Goal: Information Seeking & Learning: Learn about a topic

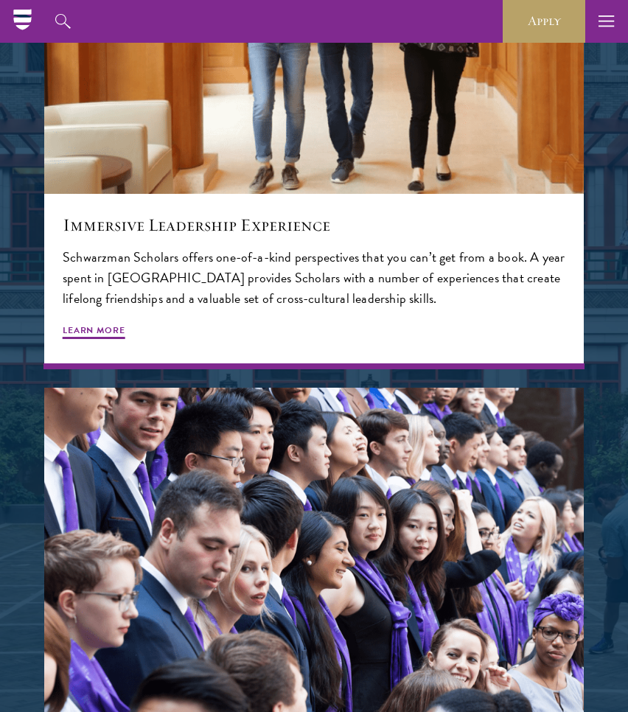
scroll to position [2138, 0]
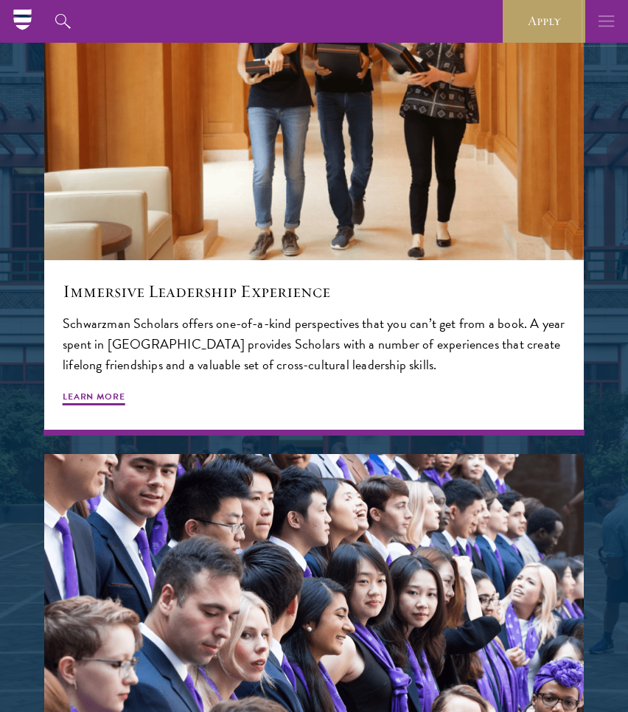
click at [604, 24] on icon "button" at bounding box center [607, 21] width 16 height 43
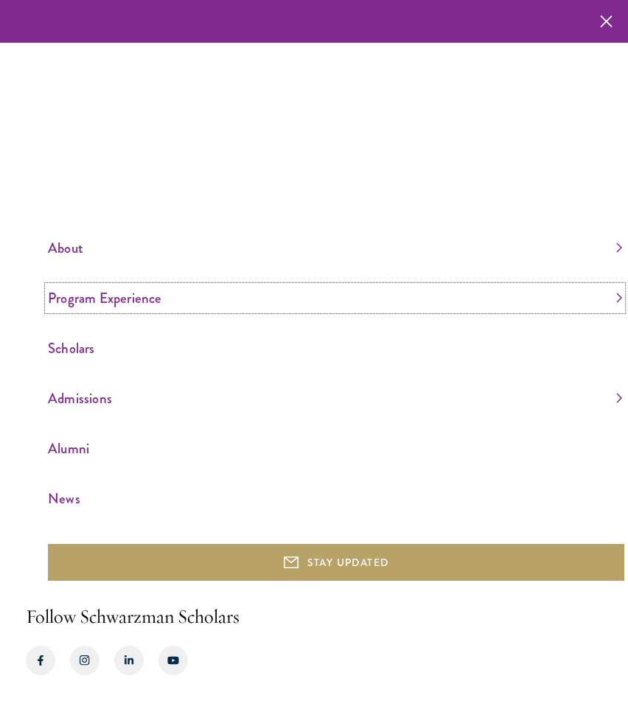
click at [79, 297] on link "Program Experience" at bounding box center [335, 298] width 574 height 24
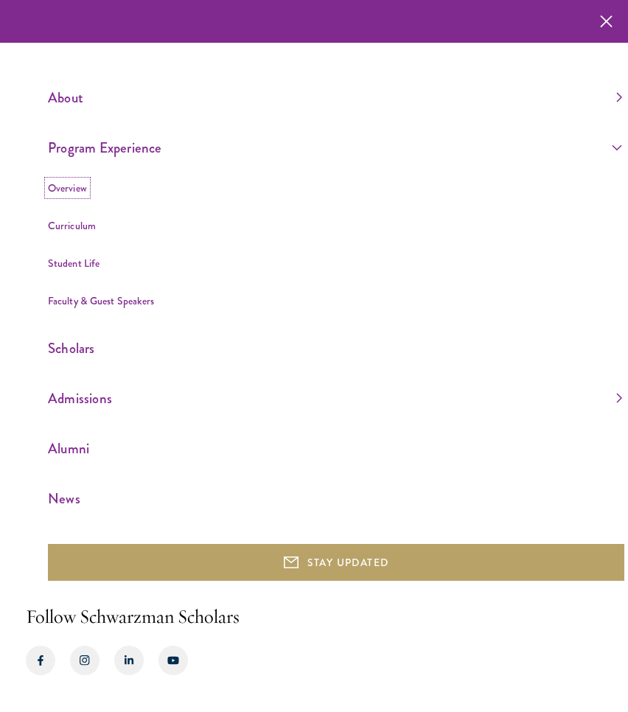
click at [65, 189] on link "Overview" at bounding box center [67, 188] width 39 height 15
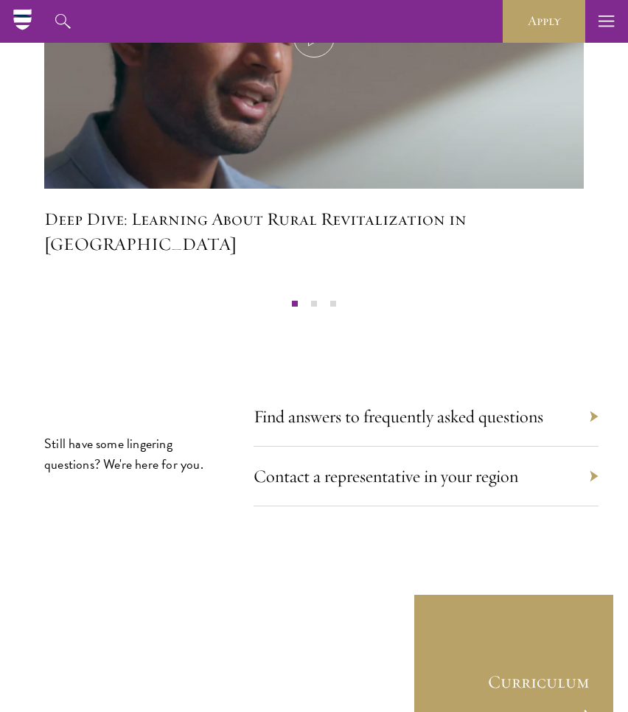
scroll to position [7957, 0]
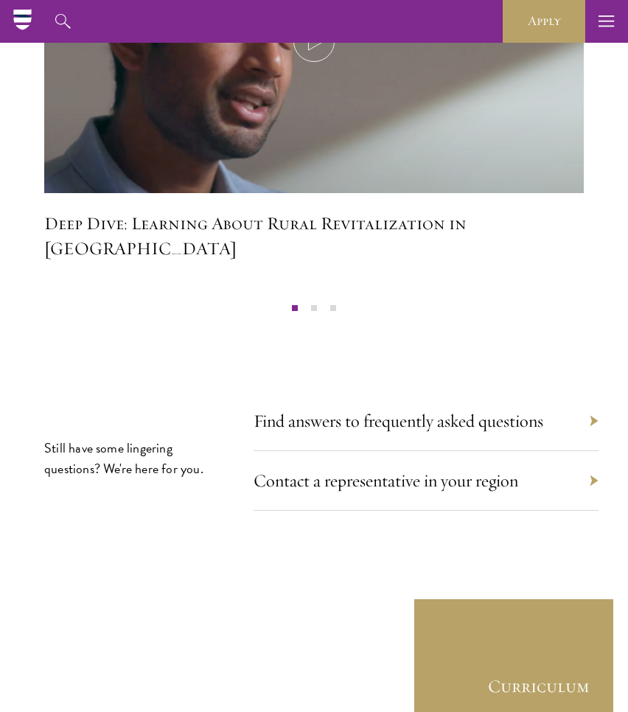
click at [441, 451] on div "Contact a representative in your region" at bounding box center [426, 481] width 345 height 60
click at [446, 470] on link "Contact a representative in your region" at bounding box center [393, 481] width 265 height 22
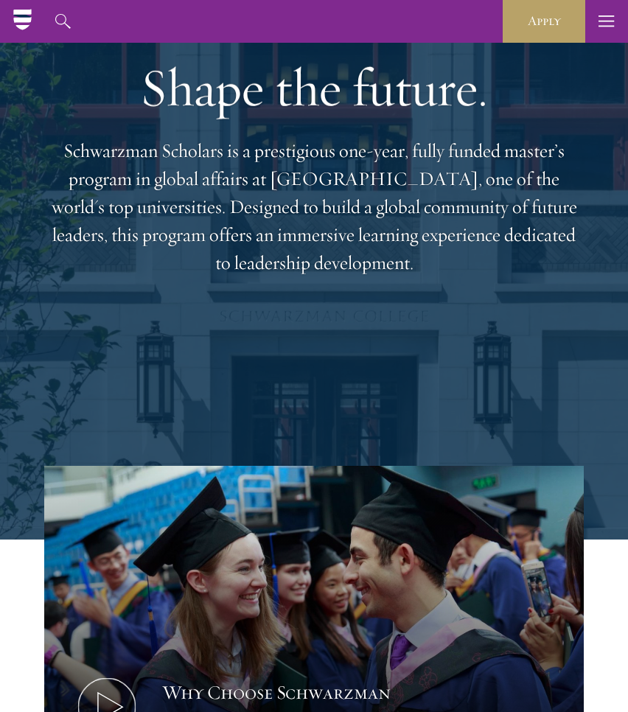
scroll to position [79, 0]
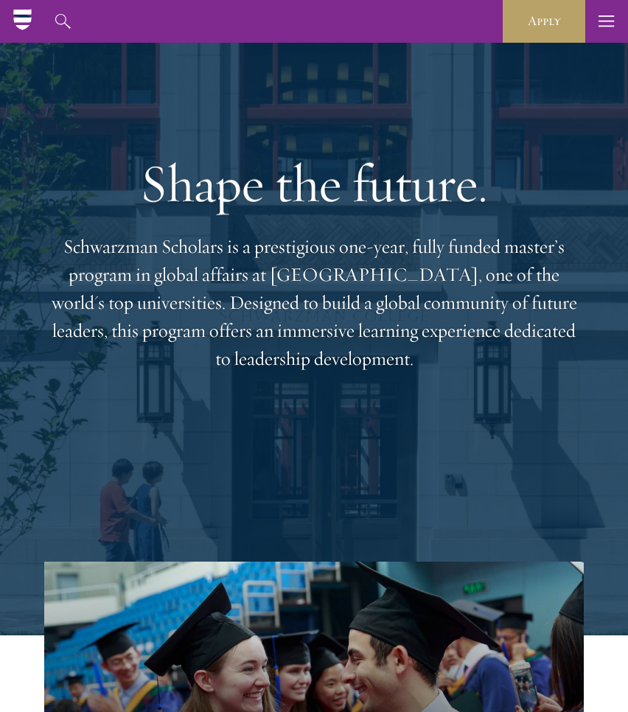
drag, startPoint x: 65, startPoint y: 245, endPoint x: 402, endPoint y: 363, distance: 357.1
click at [402, 363] on p "Schwarzman Scholars is a prestigious one-year, fully funded master’s program in…" at bounding box center [314, 303] width 531 height 140
copy p "Schwarzman Scholars is a prestigious one-year, fully funded master’s program in…"
click at [344, 280] on p "Schwarzman Scholars is a prestigious one-year, fully funded master’s program in…" at bounding box center [314, 303] width 531 height 140
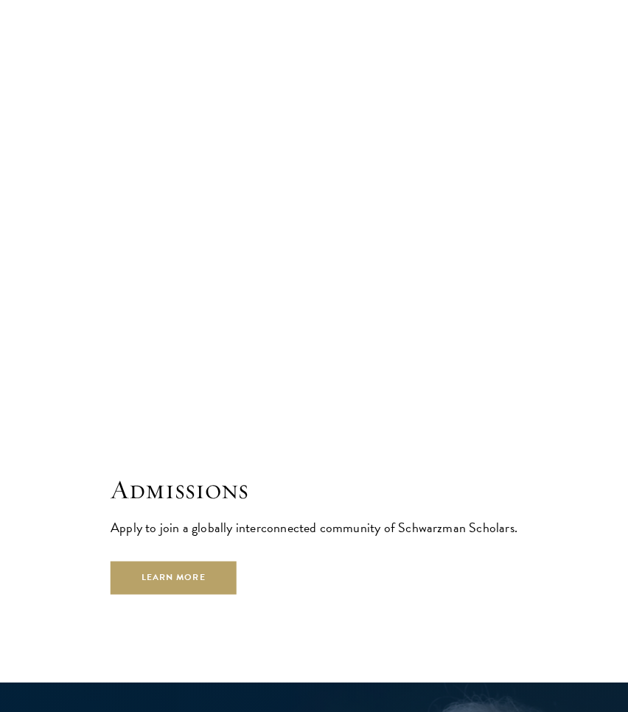
scroll to position [3552, 0]
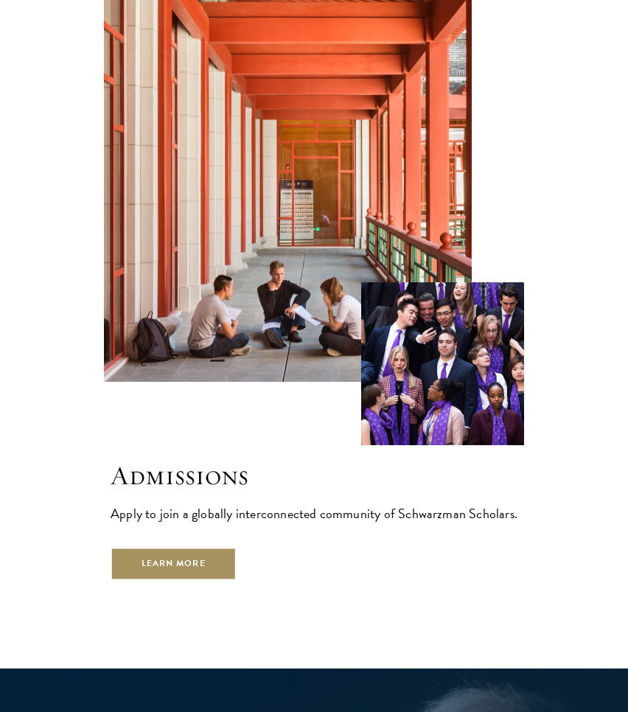
click at [203, 564] on link "Learn More" at bounding box center [174, 564] width 126 height 33
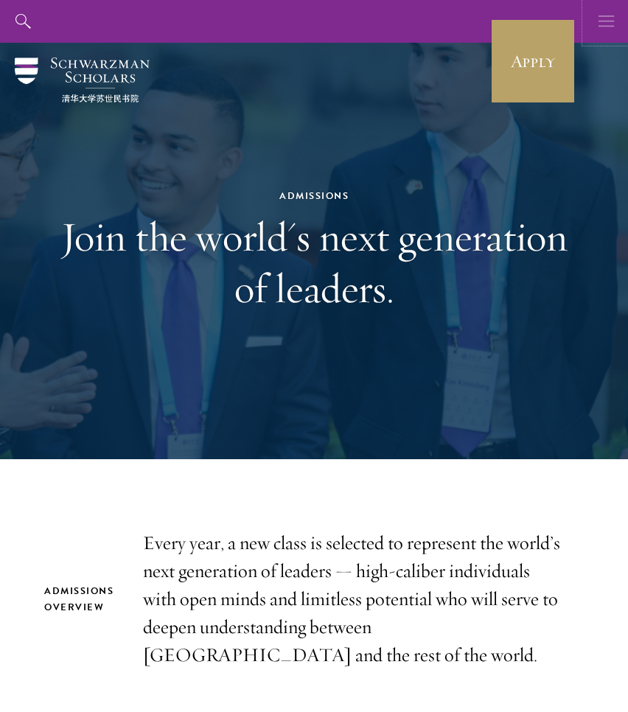
click at [600, 18] on icon "button" at bounding box center [607, 21] width 16 height 43
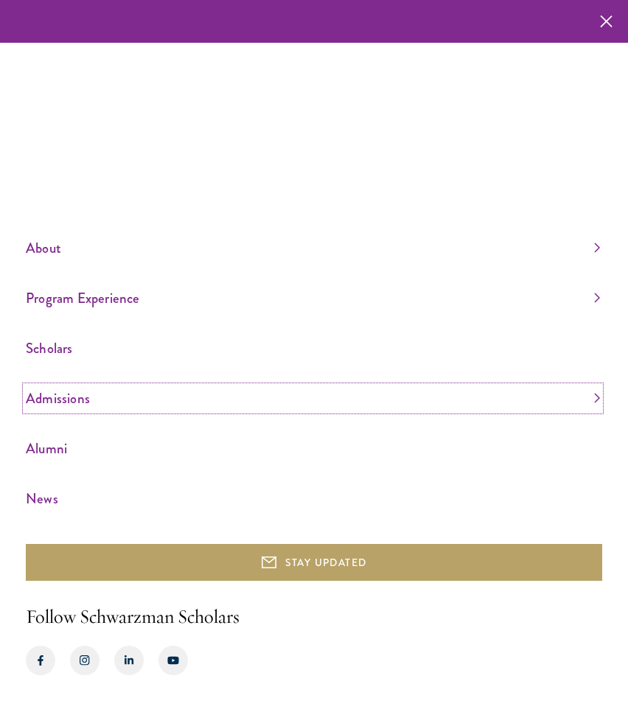
click at [52, 400] on link "Admissions" at bounding box center [313, 398] width 574 height 24
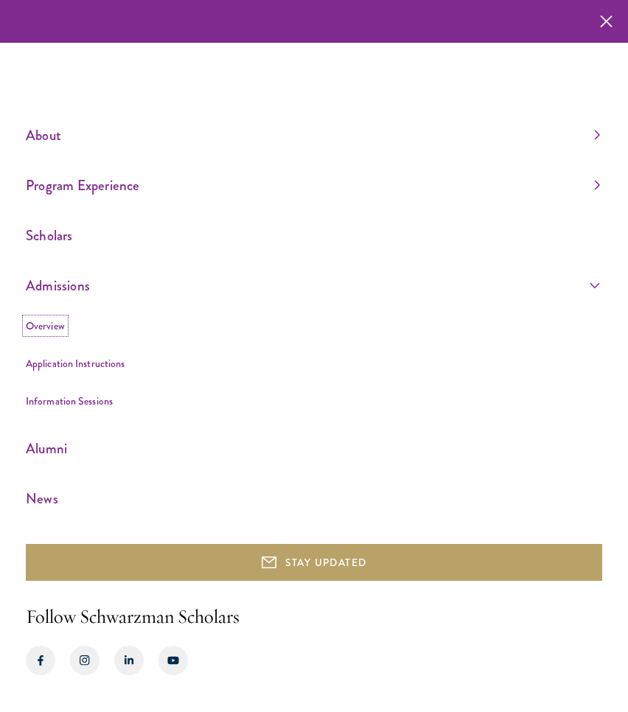
click at [53, 327] on link "Overview" at bounding box center [45, 325] width 39 height 15
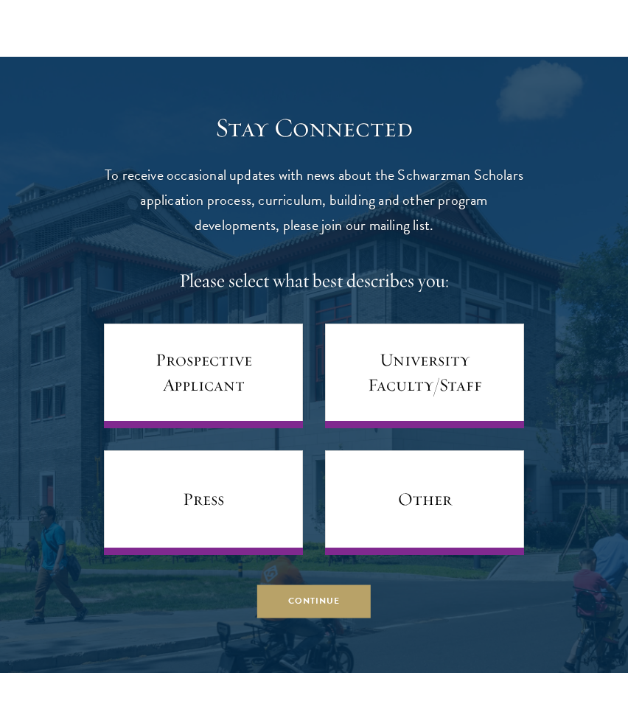
scroll to position [764, 0]
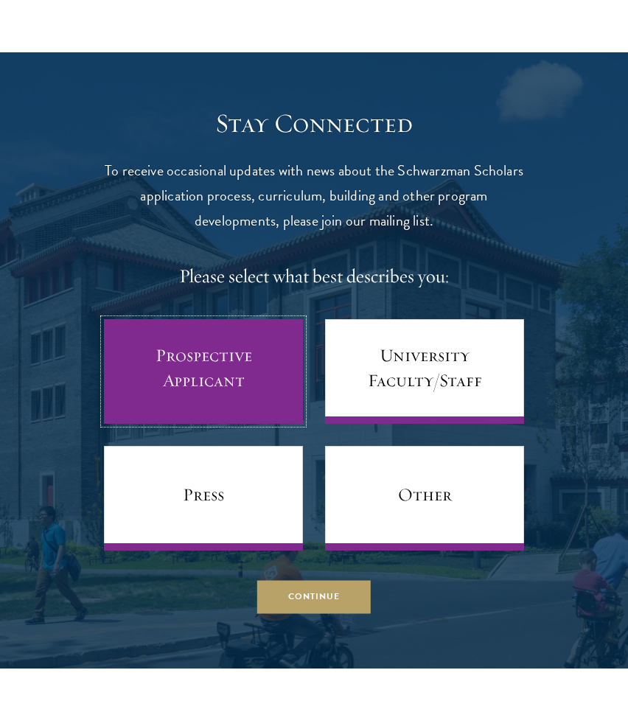
click at [215, 407] on link "Prospective Applicant" at bounding box center [203, 371] width 199 height 105
click at [214, 372] on link "Prospective Applicant" at bounding box center [203, 371] width 199 height 105
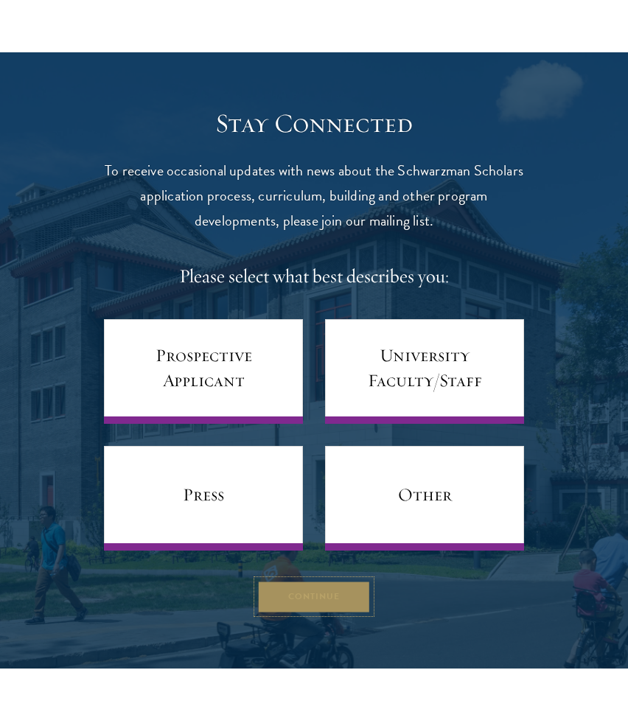
click at [304, 592] on button "Continue" at bounding box center [314, 596] width 114 height 33
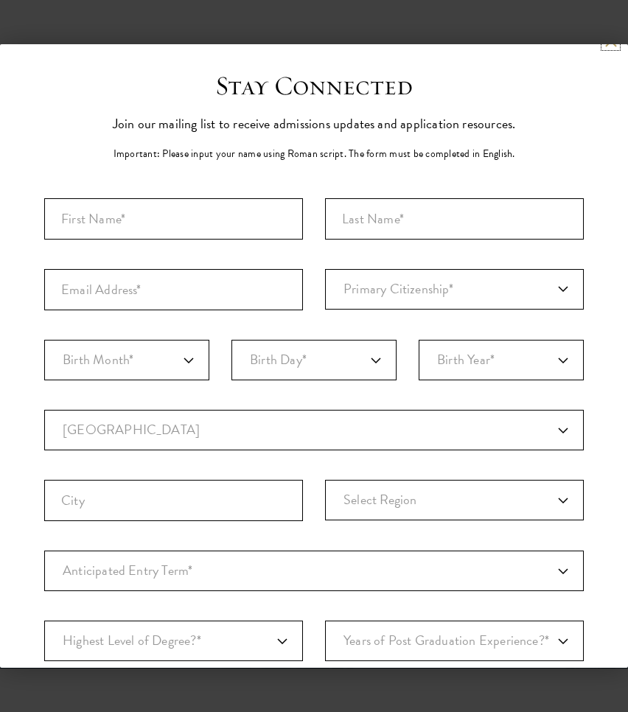
scroll to position [8, 0]
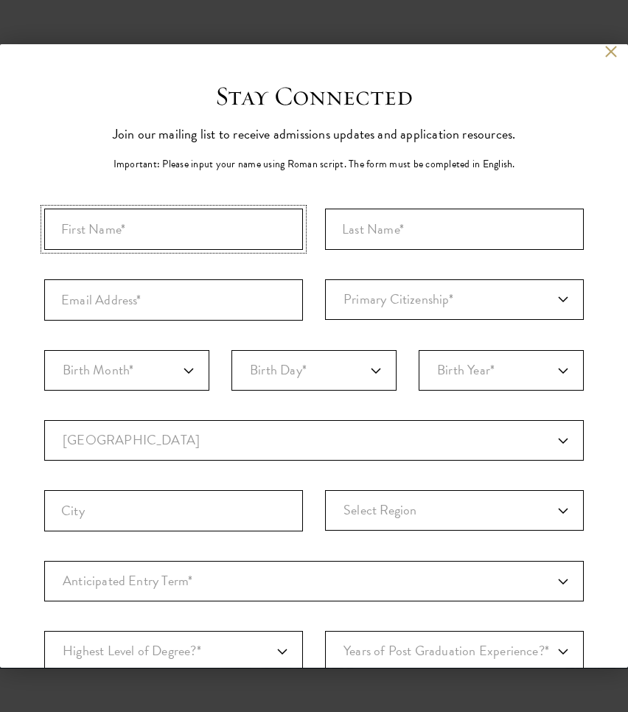
click at [251, 236] on input "First Name*" at bounding box center [173, 229] width 259 height 41
type input "[PERSON_NAME]"
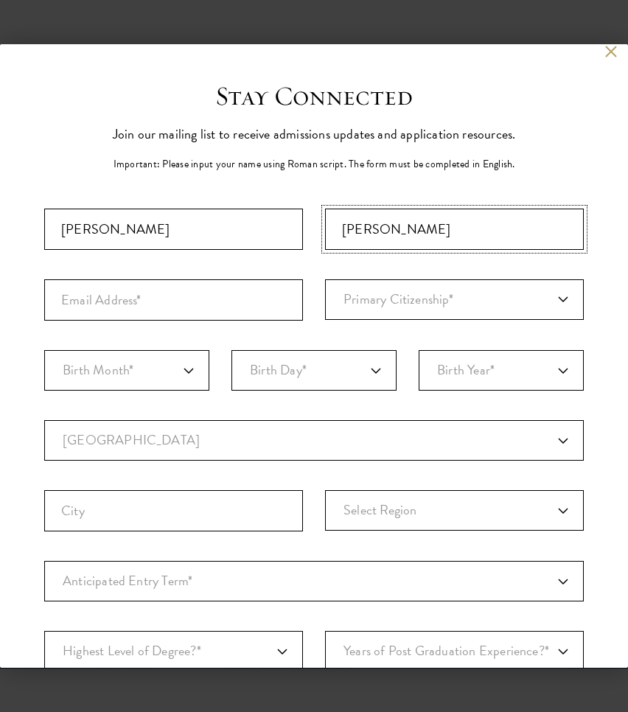
type input "[PERSON_NAME]"
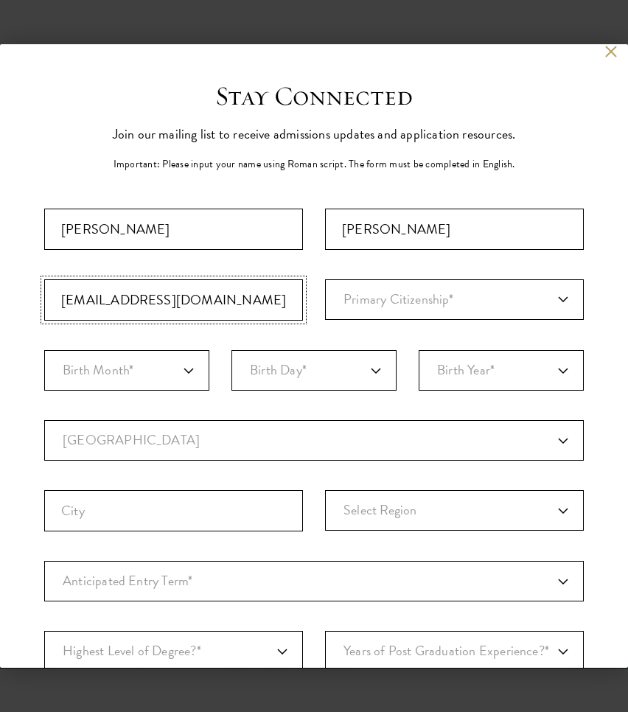
type input "[EMAIL_ADDRESS][DOMAIN_NAME]"
click at [453, 298] on select "Primary Citizenship* [GEOGRAPHIC_DATA] [DEMOGRAPHIC_DATA] [DEMOGRAPHIC_DATA] [D…" at bounding box center [454, 299] width 259 height 41
select select "US"
click at [175, 353] on select "Birth Month* January February March April May June July August September Octobe…" at bounding box center [126, 370] width 165 height 41
select select "07"
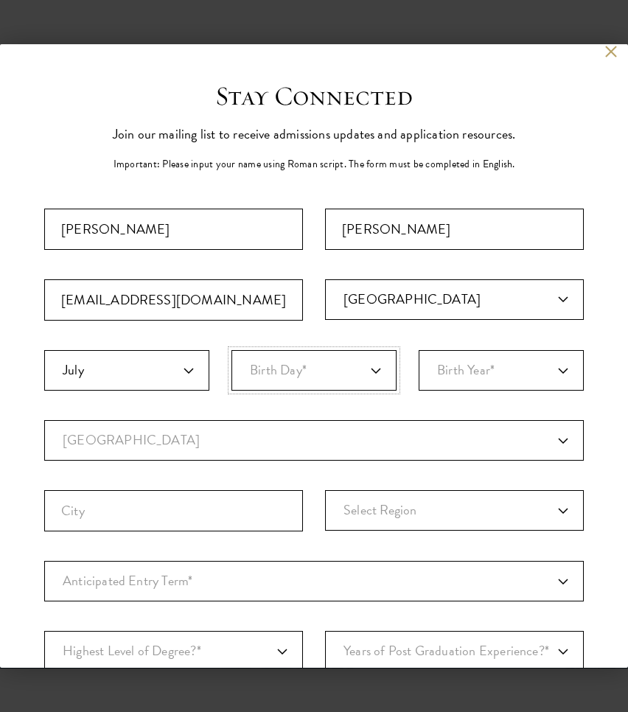
click at [343, 364] on select "Birth Day* 1 2 3 4 5 6 7 8 9 10 11 12 13 14 15 16 17 18 19 20 21 22 23 24 25 26…" at bounding box center [313, 370] width 165 height 41
select select "26"
click at [509, 371] on select "Birth Year* [DEMOGRAPHIC_DATA] [DEMOGRAPHIC_DATA] [DEMOGRAPHIC_DATA] [DEMOGRAPH…" at bounding box center [501, 370] width 165 height 41
select select "2004"
click at [219, 461] on fieldset "Country Current Country [GEOGRAPHIC_DATA] [GEOGRAPHIC_DATA] [GEOGRAPHIC_DATA] […" at bounding box center [314, 490] width 540 height 141
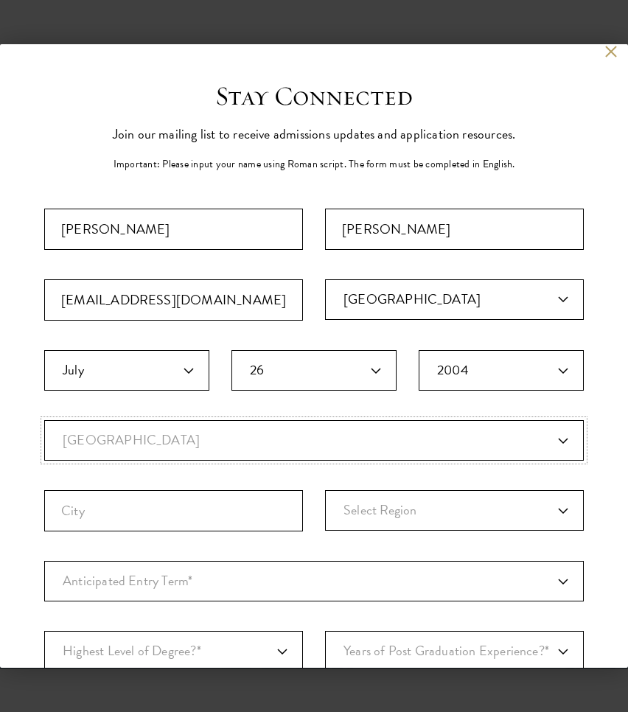
click at [200, 444] on select "Current Country [GEOGRAPHIC_DATA] [GEOGRAPHIC_DATA] [GEOGRAPHIC_DATA] [GEOGRAPH…" at bounding box center [314, 440] width 540 height 41
select select "US"
select select
click at [147, 514] on input "City" at bounding box center [173, 510] width 259 height 41
click at [271, 470] on fieldset "Country Current Country [GEOGRAPHIC_DATA] [GEOGRAPHIC_DATA] [GEOGRAPHIC_DATA] […" at bounding box center [314, 490] width 540 height 141
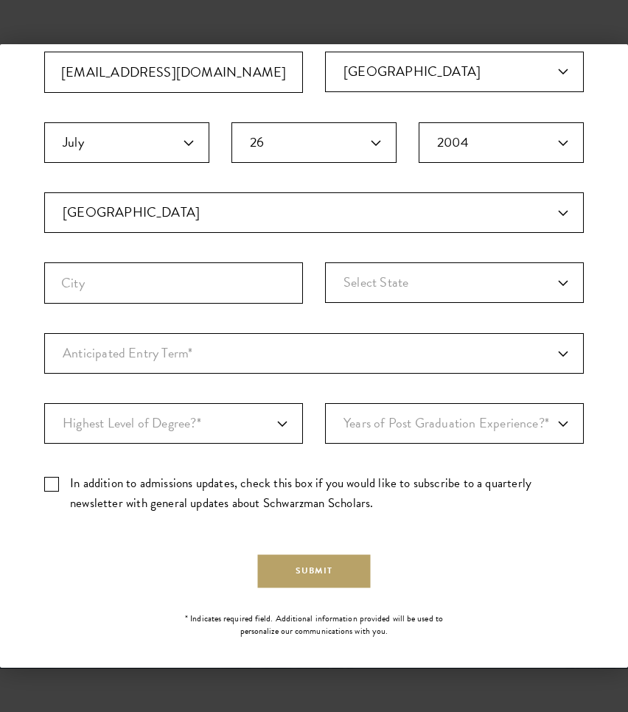
scroll to position [237, 0]
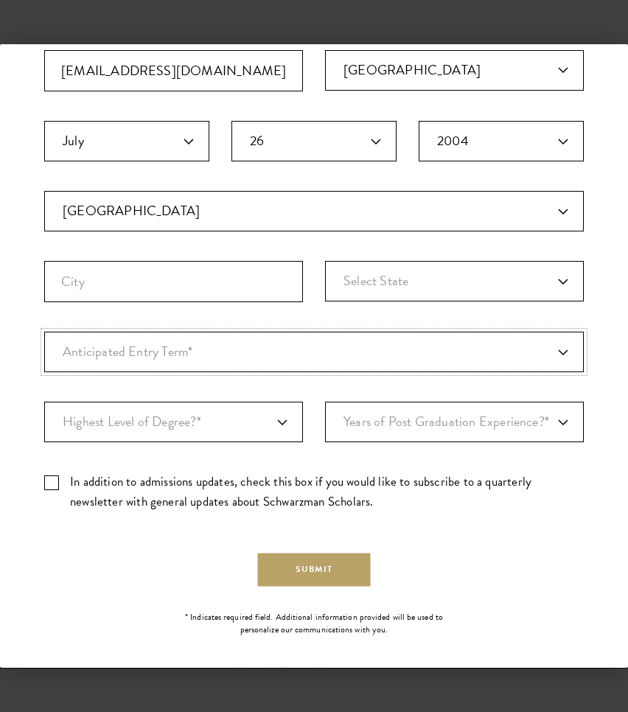
click at [222, 333] on select "Anticipated Entry Term* [DATE] (Application opens [DATE]) Just Exploring" at bounding box center [314, 352] width 540 height 41
select select "e64b8ab3-eabb-4867-96d5-7e6b4840665f"
click at [217, 425] on select "Highest Level of Degree?* PHD Bachelor's Master's Current Undergraduate Student" at bounding box center [173, 422] width 259 height 41
click at [387, 430] on select "Years of Post Graduation Experience?* 1 2 3 4 5 6 7 8 9 10" at bounding box center [454, 422] width 259 height 41
click at [268, 419] on select "Highest Level of Degree?* PHD Bachelor's Master's Current Undergraduate Student" at bounding box center [173, 422] width 259 height 41
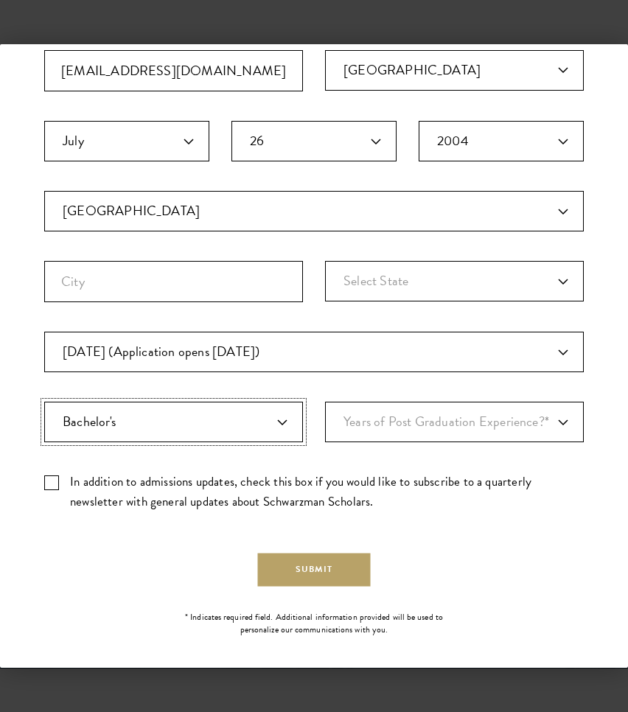
select select "bf44f490-31e9-4d16-b1d2-df861e7933aa"
click at [395, 438] on select "Years of Post Graduation Experience?* 1 2 3 4 5 6 7 8 9 10" at bounding box center [454, 422] width 259 height 41
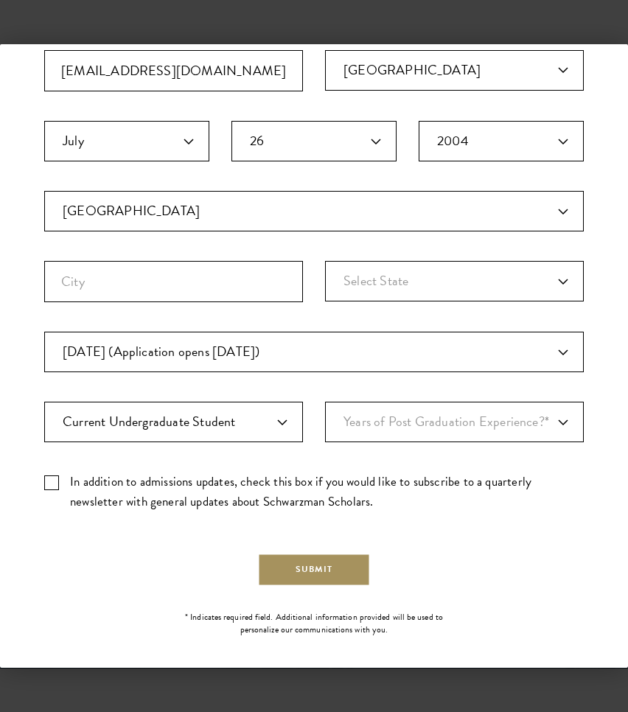
click at [332, 562] on button "Submit" at bounding box center [314, 569] width 113 height 33
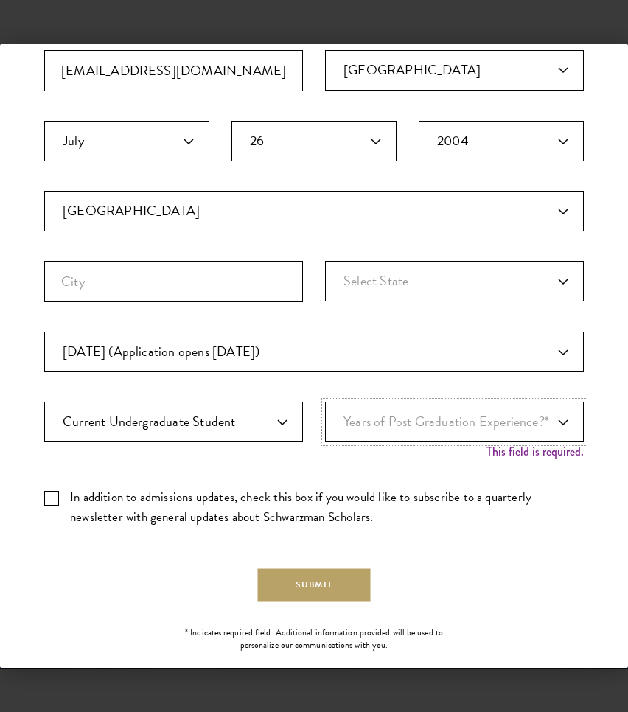
click at [461, 429] on select "Years of Post Graduation Experience?* 1 2 3 4 5 6 7 8 9 10" at bounding box center [454, 422] width 259 height 41
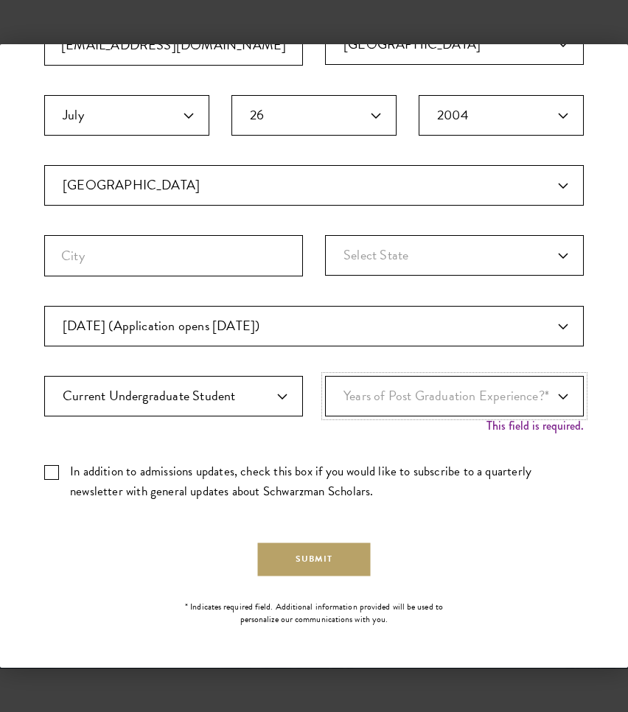
click at [436, 409] on select "Years of Post Graduation Experience?* 1 2 3 4 5 6 7 8 9 10" at bounding box center [454, 396] width 259 height 41
select select "1"
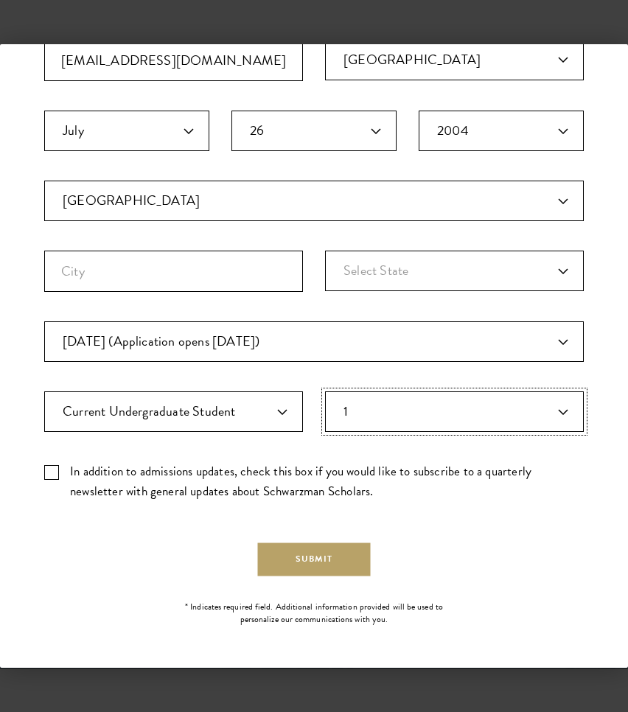
scroll to position [248, 0]
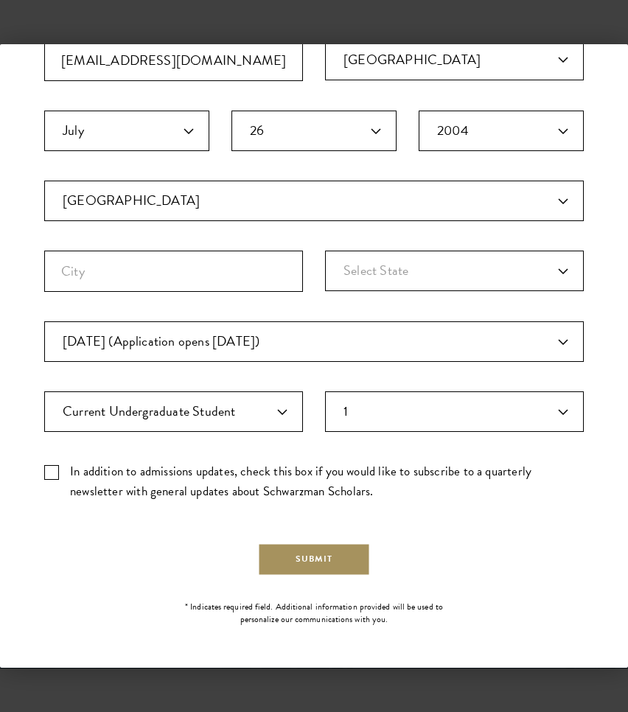
click at [318, 562] on button "Submit" at bounding box center [314, 558] width 113 height 33
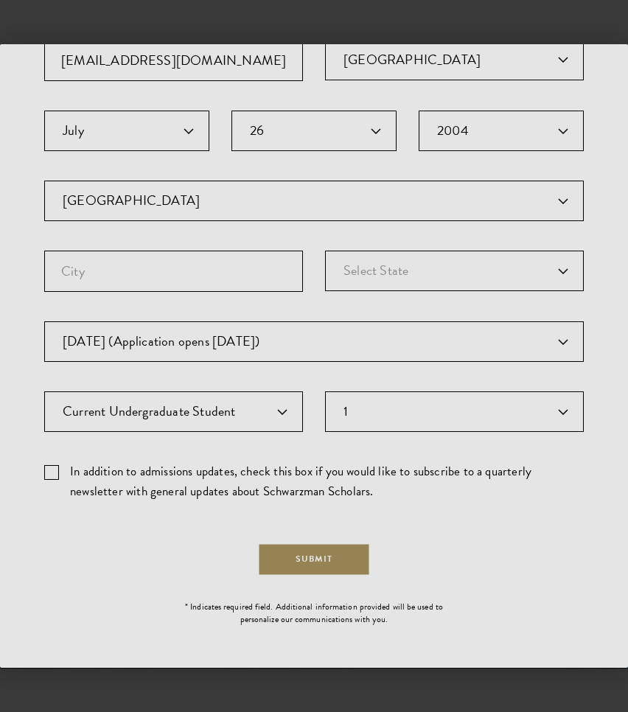
scroll to position [0, 0]
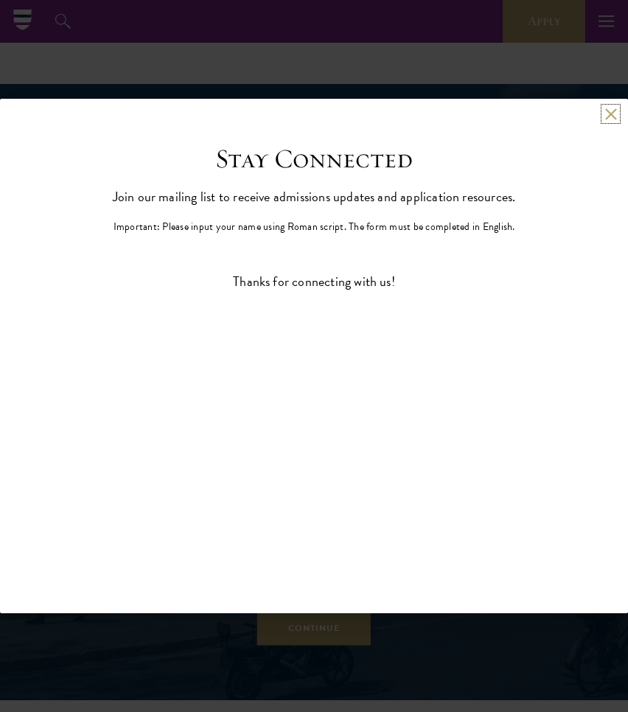
click at [609, 111] on button at bounding box center [610, 114] width 13 height 13
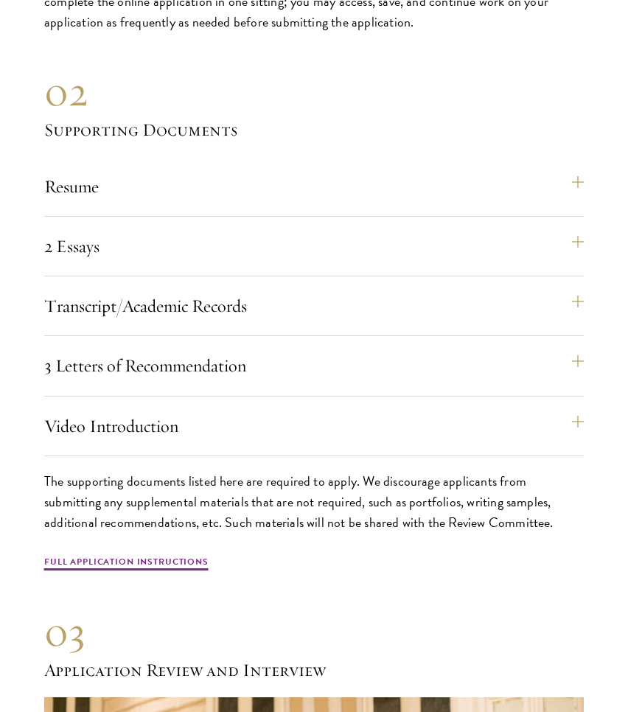
scroll to position [5012, 0]
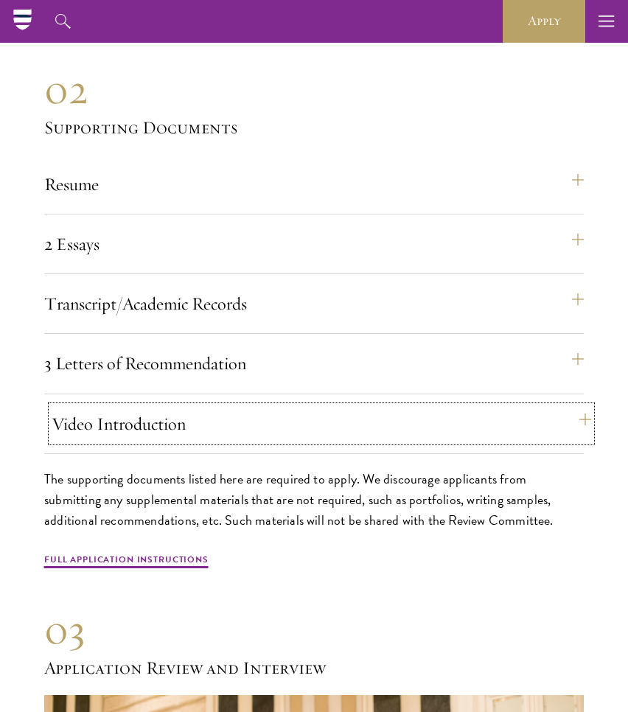
click at [308, 442] on button "Video Introduction" at bounding box center [322, 423] width 540 height 35
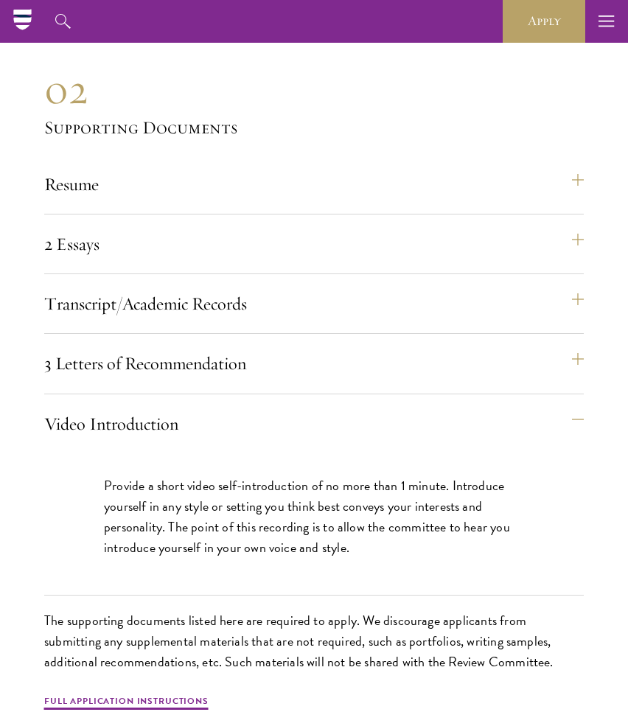
click at [349, 650] on p "The supporting documents listed here are required to apply. We discourage appli…" at bounding box center [314, 641] width 540 height 62
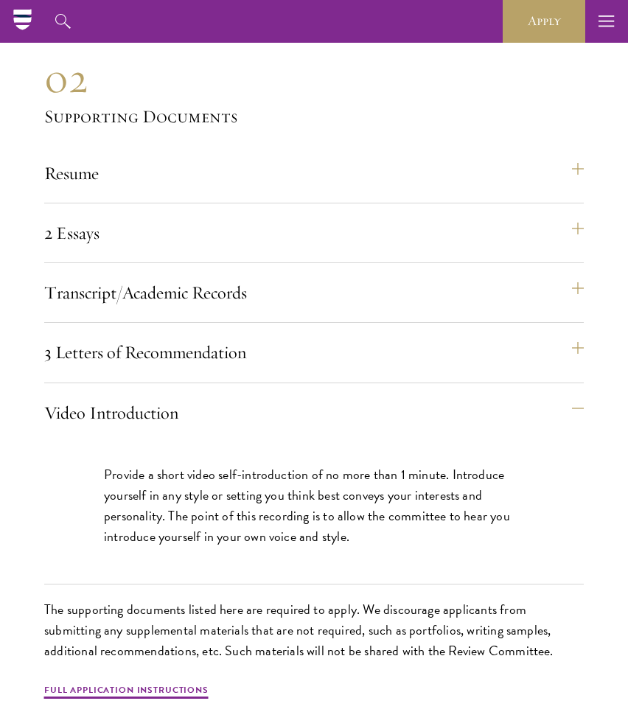
scroll to position [5017, 0]
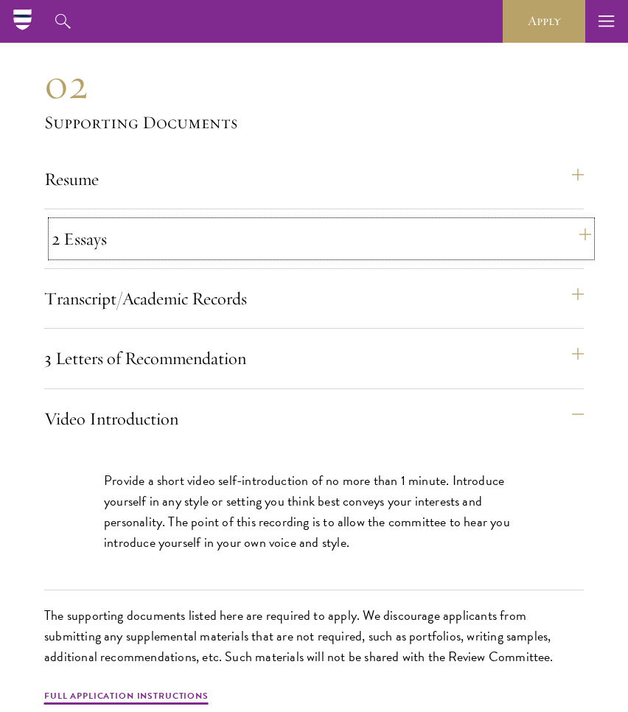
click at [442, 257] on button "2 Essays" at bounding box center [322, 238] width 540 height 35
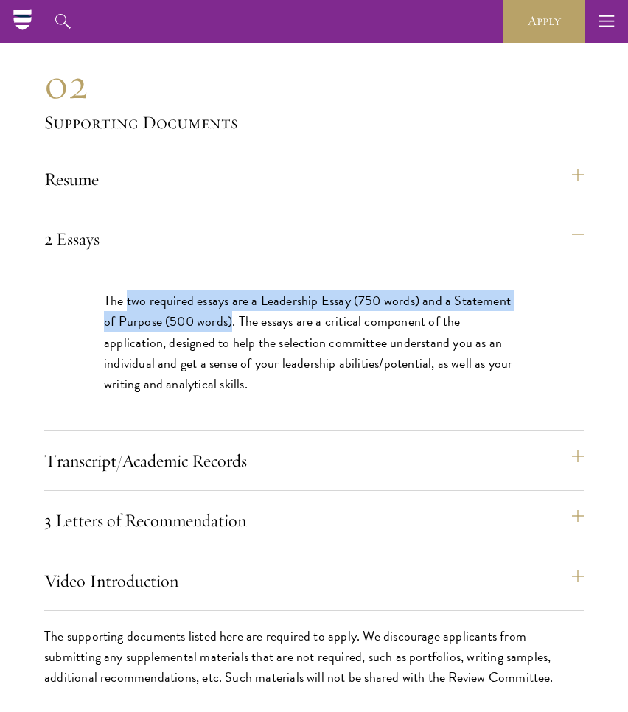
drag, startPoint x: 127, startPoint y: 318, endPoint x: 218, endPoint y: 342, distance: 94.6
click at [218, 342] on p "The two required essays are a Leadership Essay (750 words) and a Statement of P…" at bounding box center [314, 341] width 420 height 103
copy p "two required essays are a Leadership Essay (750 words) and a Statement of Purpo…"
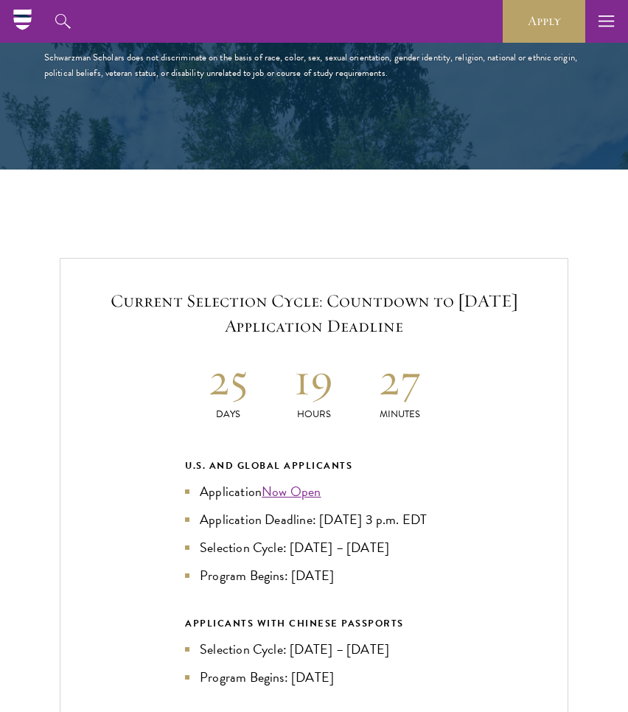
scroll to position [2342, 0]
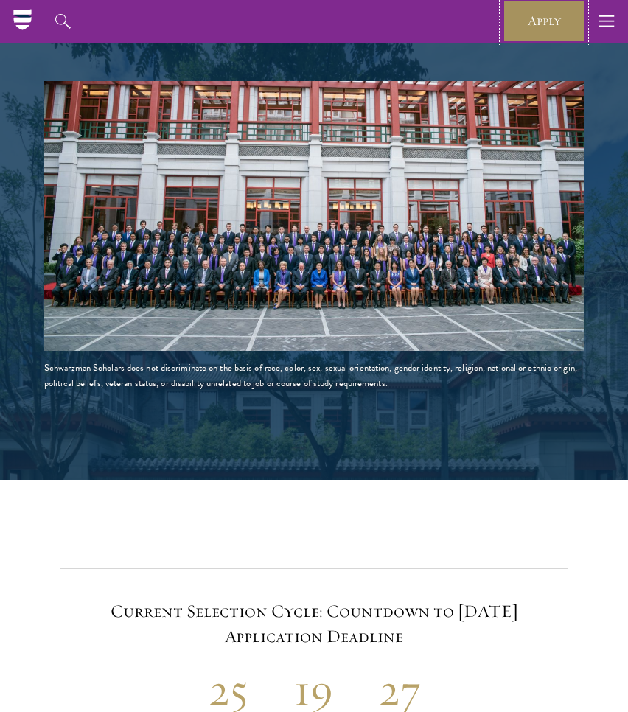
click at [540, 15] on link "Apply" at bounding box center [544, 21] width 83 height 43
